Goal: Obtain resource: Download file/media

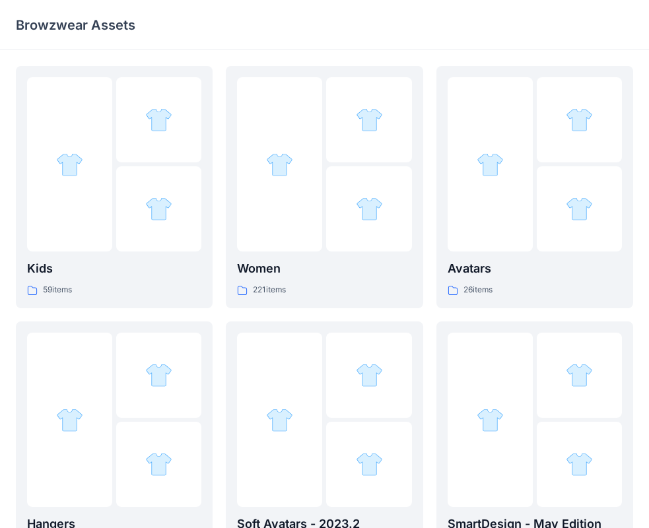
click at [310, 182] on div at bounding box center [279, 164] width 85 height 174
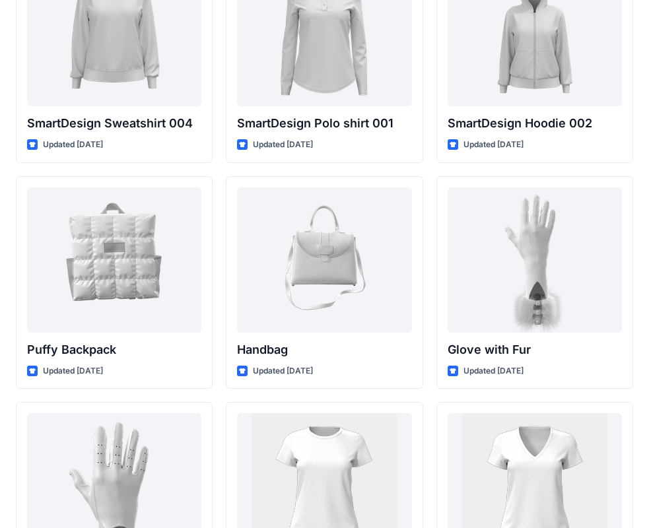
scroll to position [10440, 0]
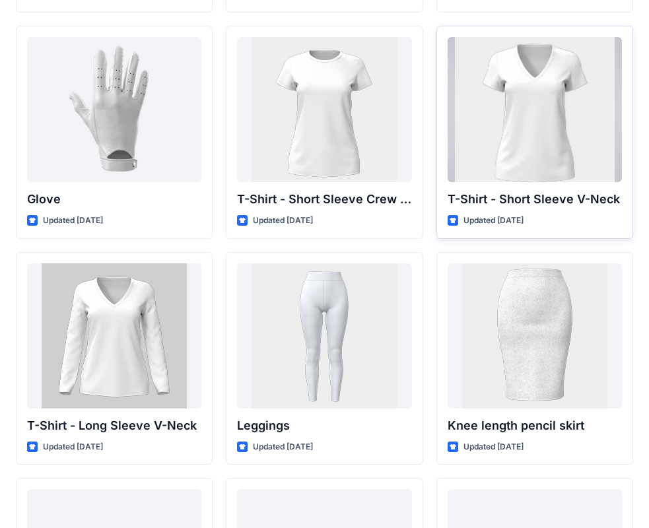
click at [570, 150] on div at bounding box center [534, 109] width 174 height 145
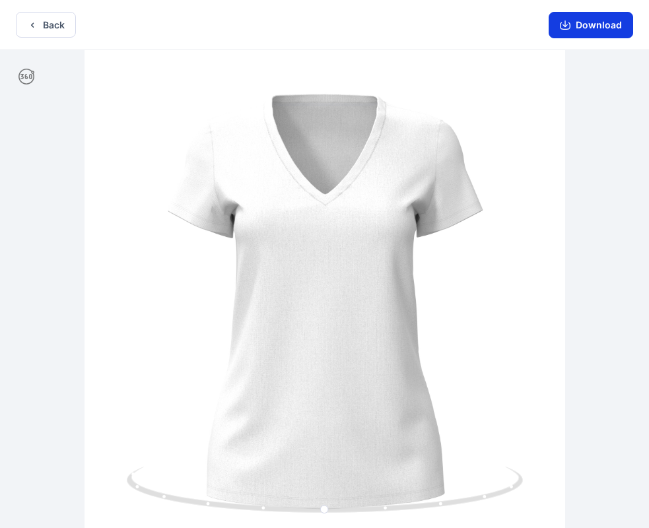
click at [602, 22] on button "Download" at bounding box center [590, 25] width 84 height 26
click at [43, 26] on button "Back" at bounding box center [46, 25] width 60 height 26
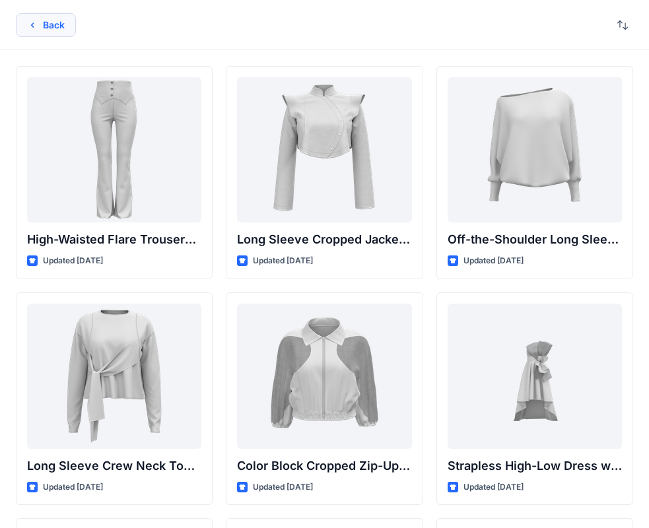
click at [34, 25] on icon "button" at bounding box center [32, 25] width 11 height 11
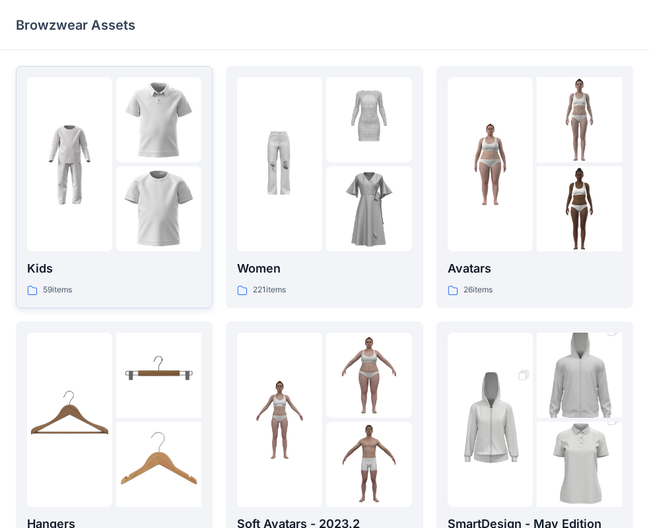
click at [152, 197] on img at bounding box center [158, 208] width 85 height 85
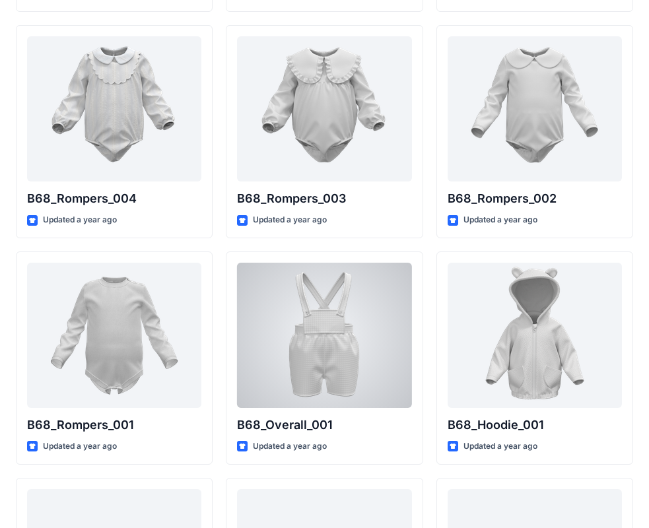
scroll to position [2763, 0]
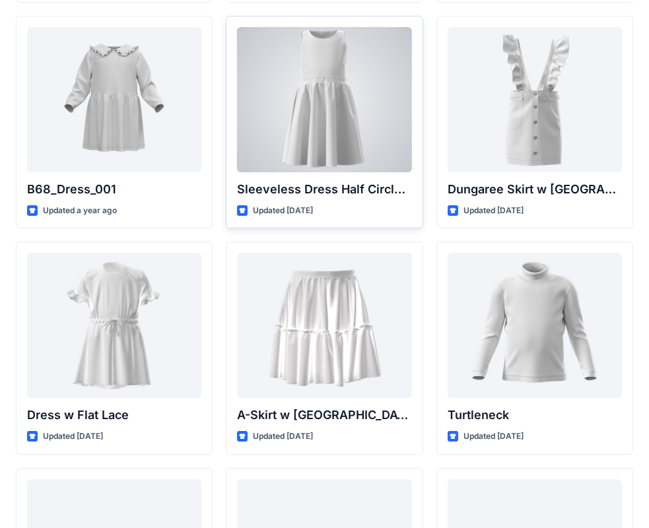
click at [321, 160] on div at bounding box center [324, 99] width 174 height 145
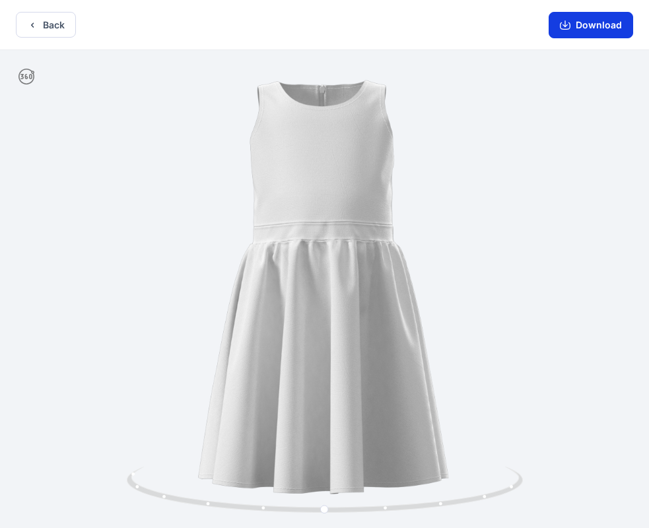
click at [570, 33] on button "Download" at bounding box center [590, 25] width 84 height 26
click at [55, 17] on button "Back" at bounding box center [46, 25] width 60 height 26
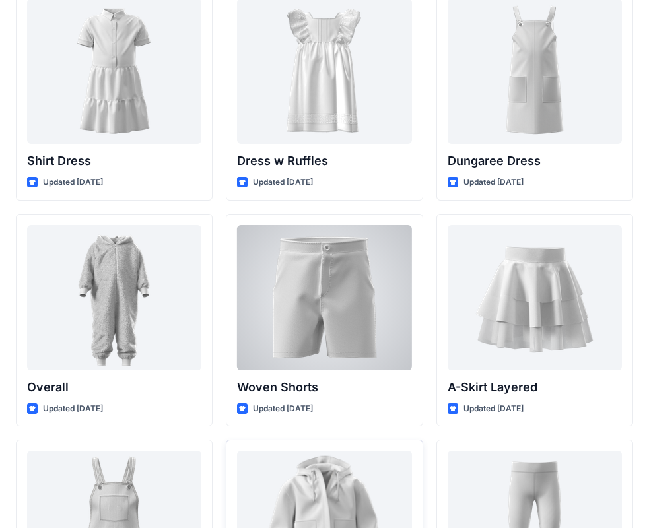
scroll to position [3668, 0]
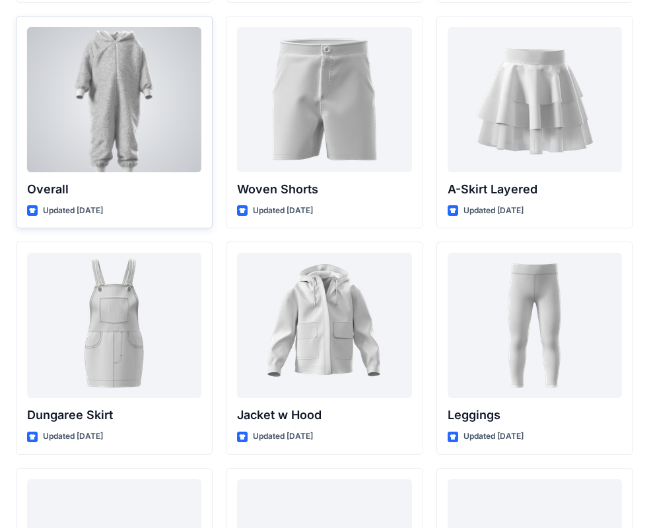
click at [147, 106] on div at bounding box center [114, 99] width 174 height 145
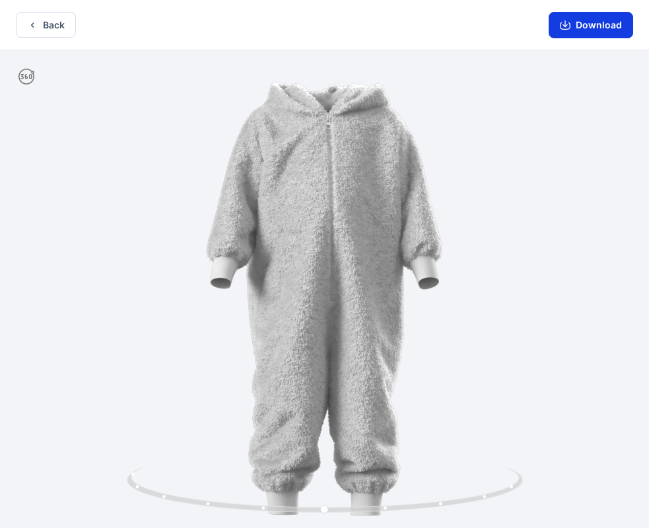
click at [577, 29] on button "Download" at bounding box center [590, 25] width 84 height 26
click at [67, 20] on button "Back" at bounding box center [46, 25] width 60 height 26
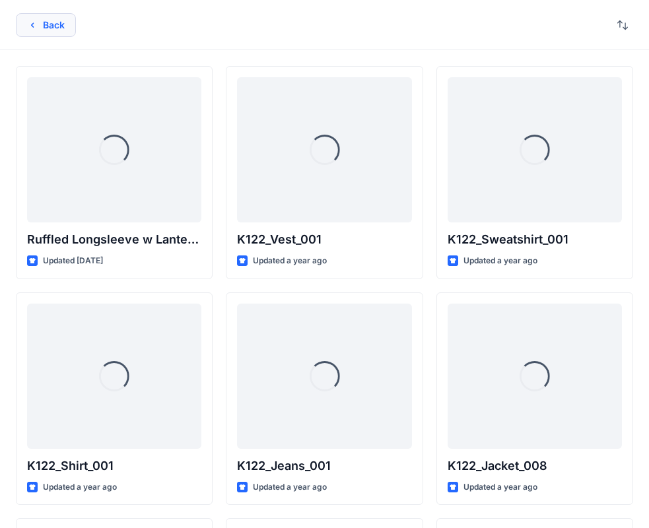
click at [39, 27] on button "Back" at bounding box center [46, 25] width 60 height 24
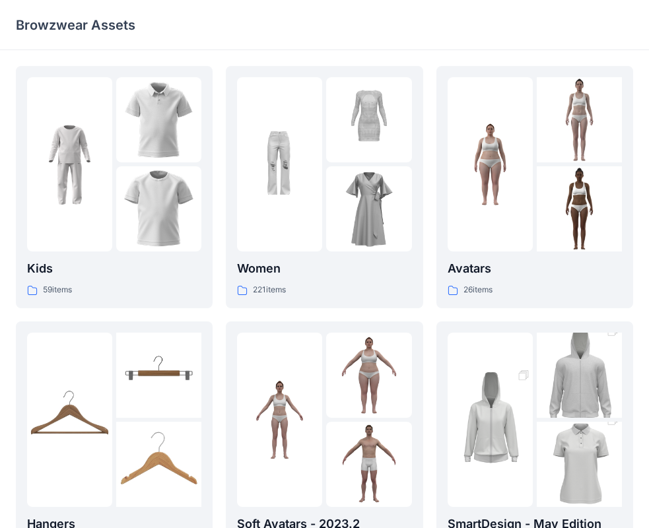
scroll to position [328, 0]
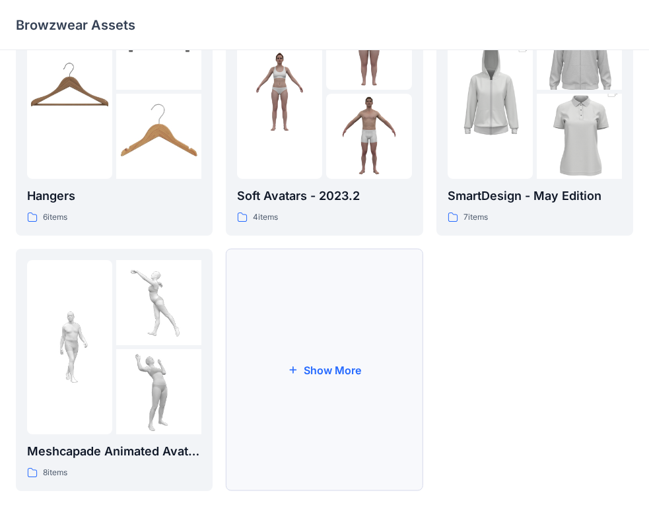
click at [348, 391] on button "Show More" at bounding box center [324, 370] width 197 height 242
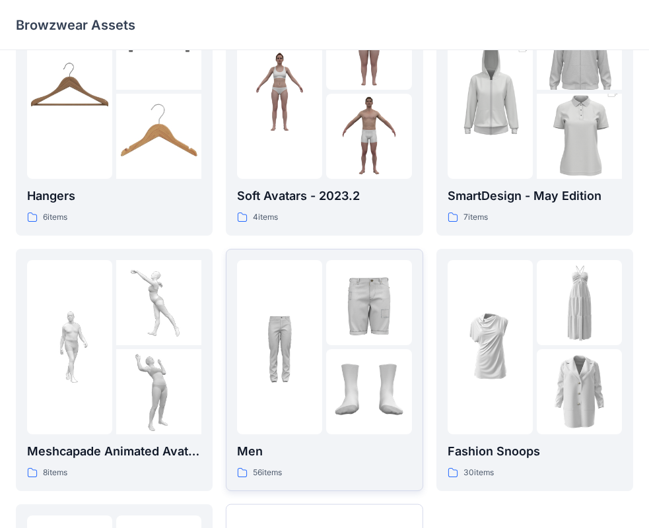
click at [345, 376] on div at bounding box center [368, 391] width 85 height 85
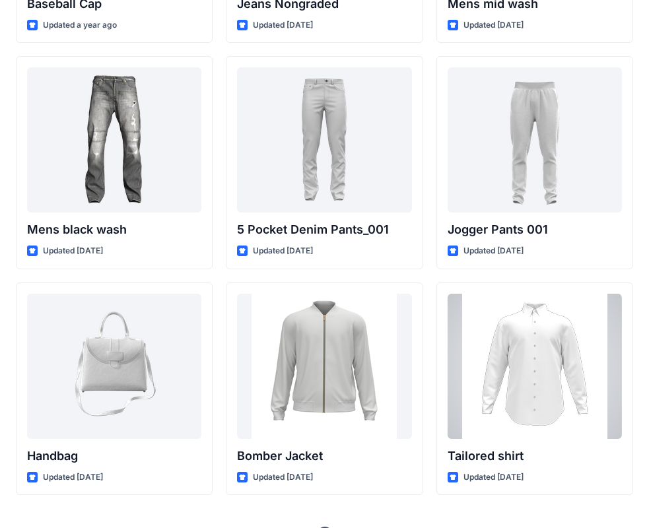
scroll to position [492, 0]
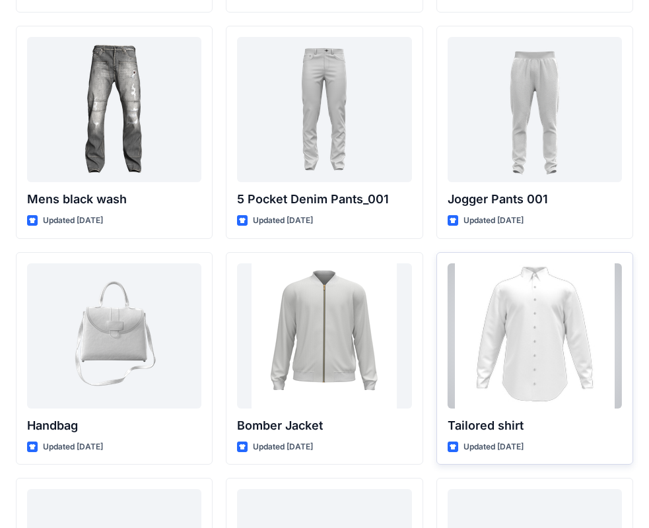
click at [562, 294] on div at bounding box center [534, 335] width 174 height 145
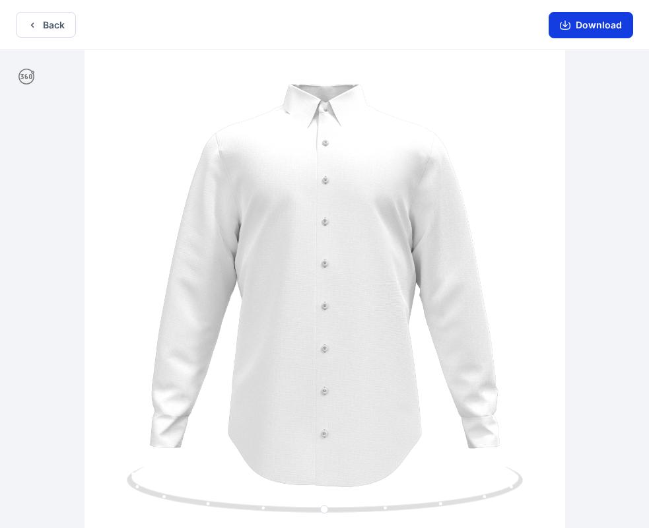
click at [590, 22] on button "Download" at bounding box center [590, 25] width 84 height 26
